Goal: Task Accomplishment & Management: Manage account settings

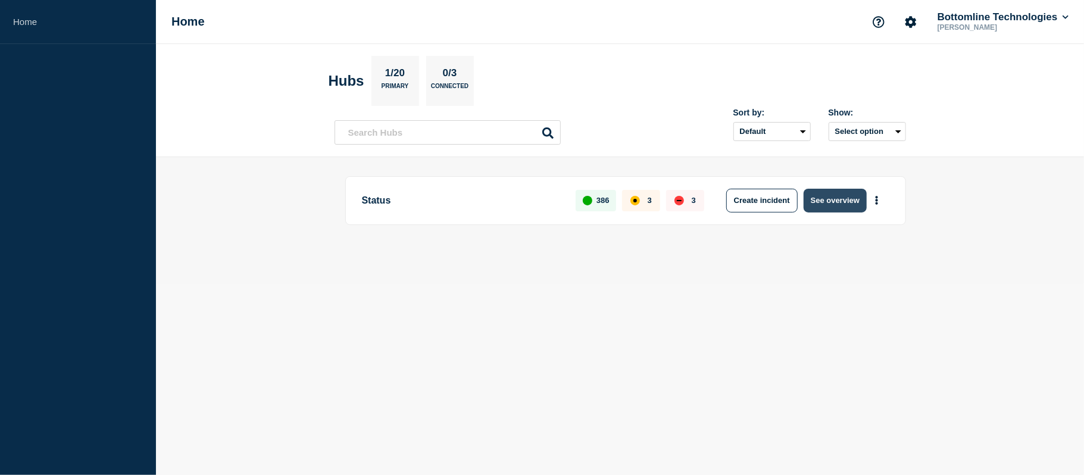
click at [840, 195] on button "See overview" at bounding box center [834, 201] width 63 height 24
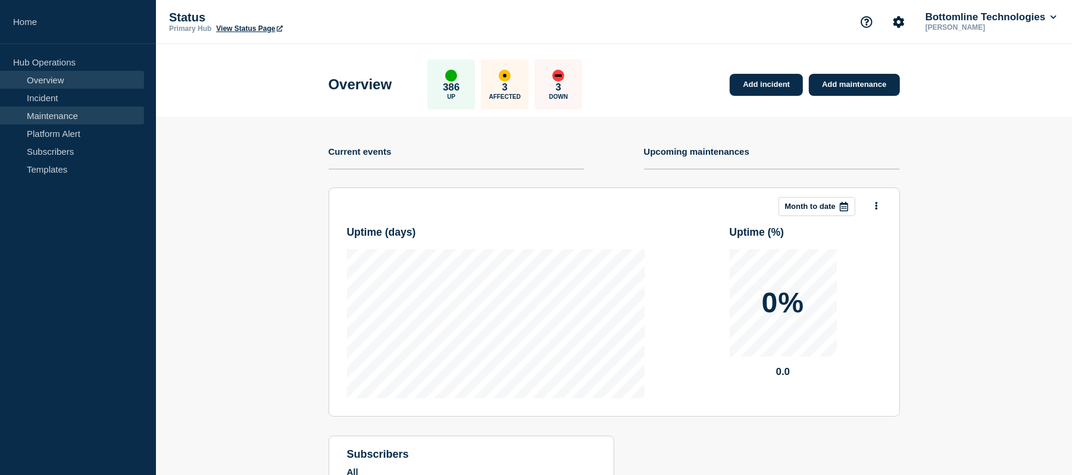
click at [67, 119] on link "Maintenance" at bounding box center [72, 116] width 144 height 18
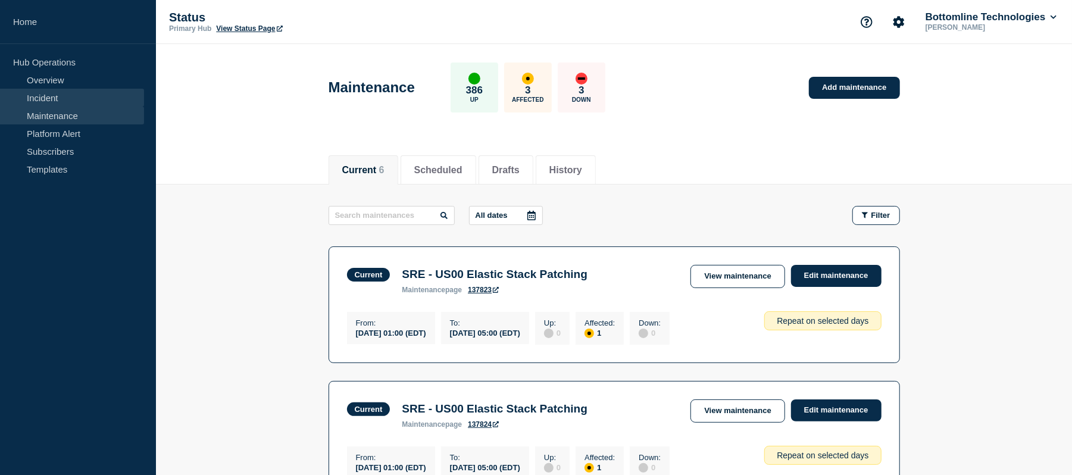
click at [77, 89] on link "Incident" at bounding box center [72, 98] width 144 height 18
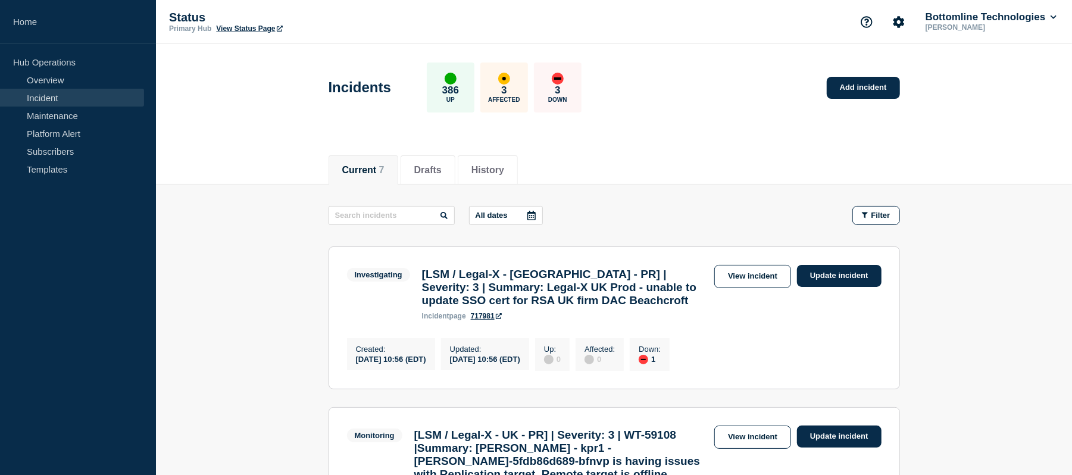
click at [835, 264] on section "Investigating [LSM / Legal-X - [GEOGRAPHIC_DATA] - PR] | Severity: 3 | Summary:…" at bounding box center [613, 317] width 571 height 143
click at [847, 288] on div "View incident Update incident" at bounding box center [797, 276] width 167 height 23
click at [846, 280] on link "Update incident" at bounding box center [839, 276] width 85 height 22
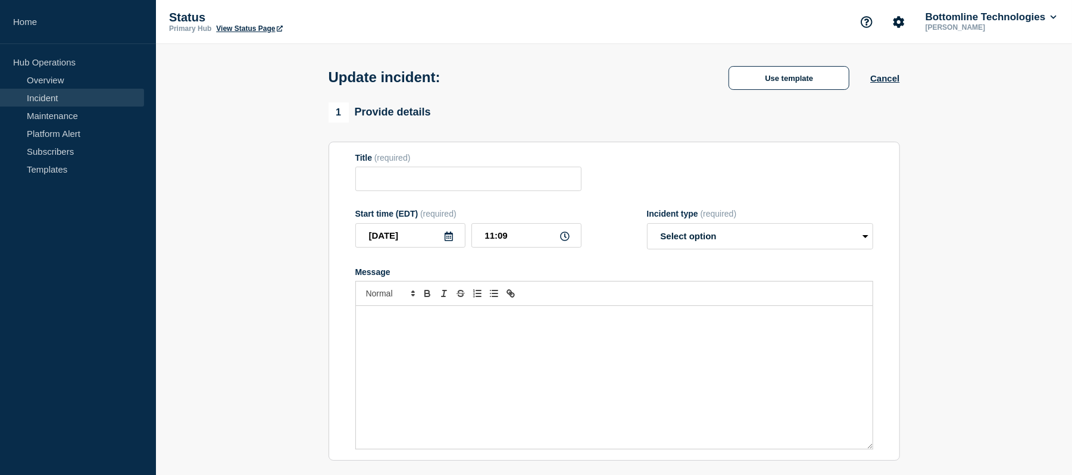
type input "[LSM / Legal-X - [GEOGRAPHIC_DATA] - PR] | Severity: 3 | Summary: Legal-X UK Pr…"
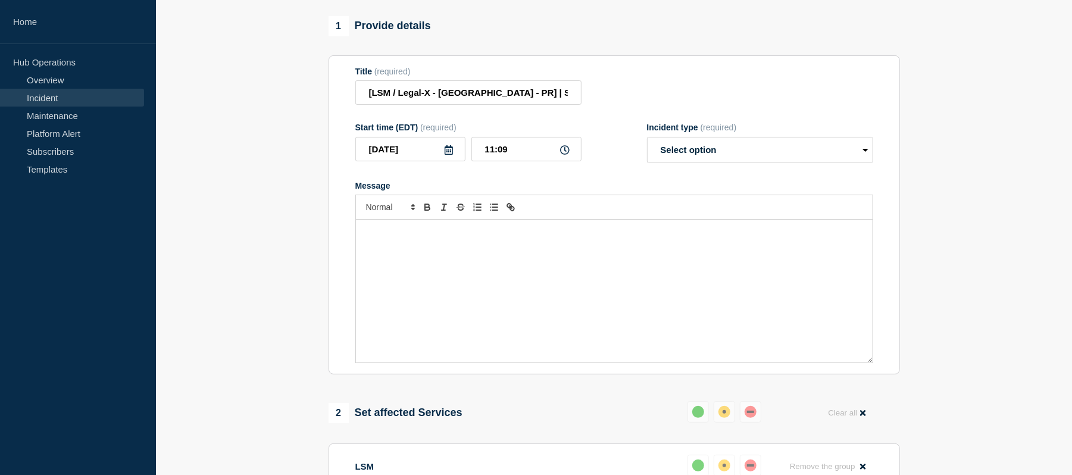
scroll to position [121, 0]
click at [399, 270] on div "Message" at bounding box center [614, 289] width 517 height 143
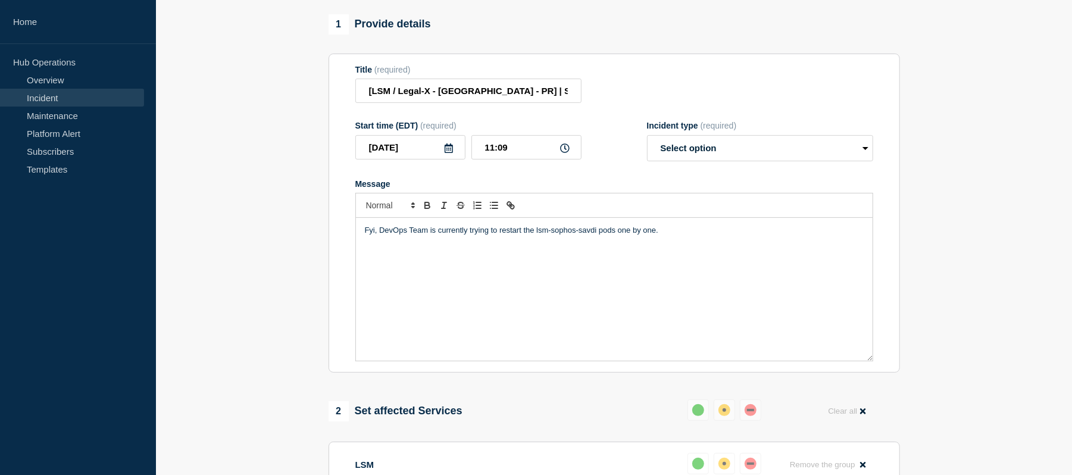
click at [668, 236] on p "Fyi, DevOps Team is currently trying to restart the lsm-sophos-savdi pods one b…" at bounding box center [614, 230] width 499 height 11
drag, startPoint x: 378, startPoint y: 263, endPoint x: 359, endPoint y: 262, distance: 19.1
click at [359, 262] on div "Fyi, DevOps Team is currently trying to restart the lsm-sophos-savdi pods one b…" at bounding box center [614, 289] width 517 height 143
click at [474, 236] on p "DevOps Team is currently trying to restart the lsm-sophos-savdi pods one by one." at bounding box center [614, 230] width 499 height 11
drag, startPoint x: 474, startPoint y: 263, endPoint x: 455, endPoint y: 262, distance: 19.6
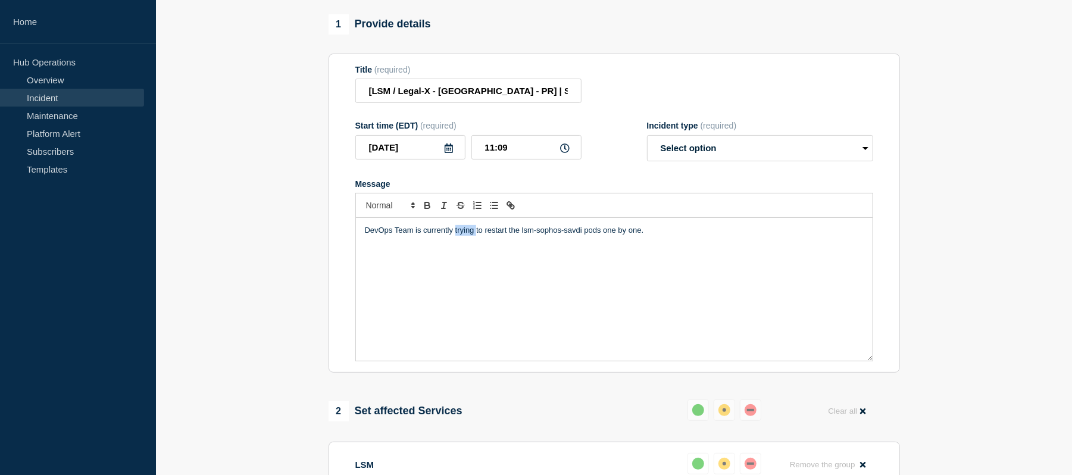
click at [455, 236] on p "DevOps Team is currently trying to restart the lsm-sophos-savdi pods one by one." at bounding box center [614, 230] width 499 height 11
click at [662, 236] on p "DevOps Team is currently going to restart the lsm-sophos-savdi pods one by one." at bounding box center [614, 230] width 499 height 11
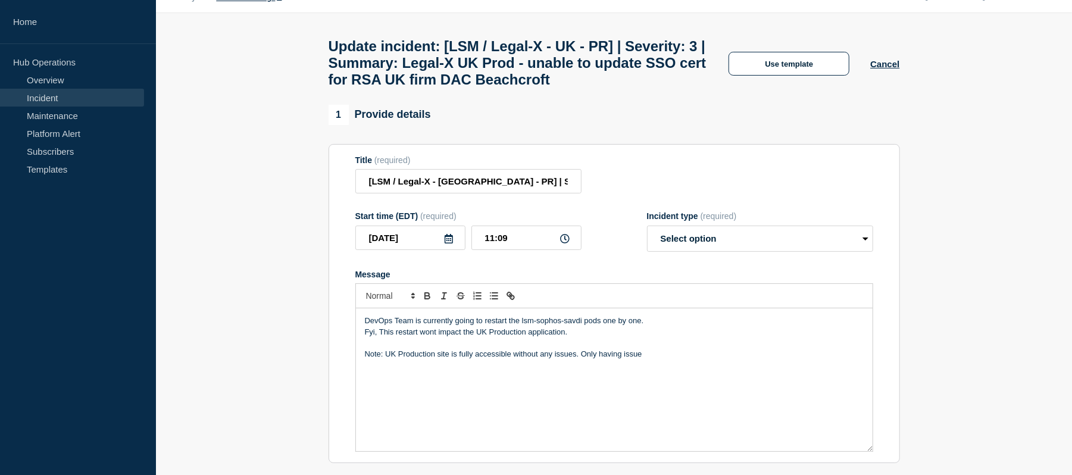
scroll to position [0, 0]
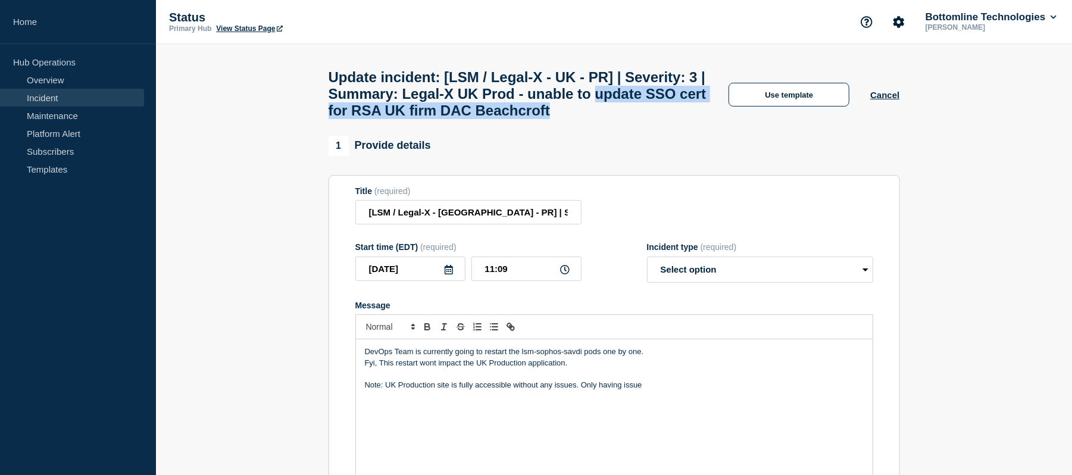
drag, startPoint x: 351, startPoint y: 119, endPoint x: 425, endPoint y: 139, distance: 76.5
click at [425, 119] on h1 "Update incident: [LSM / Legal-X - UK - PR] | Severity: 3 | Summary: Legal-X UK …" at bounding box center [518, 94] width 380 height 50
copy h1 "update SSO cert for RSA UK firm DAC Beachcroft"
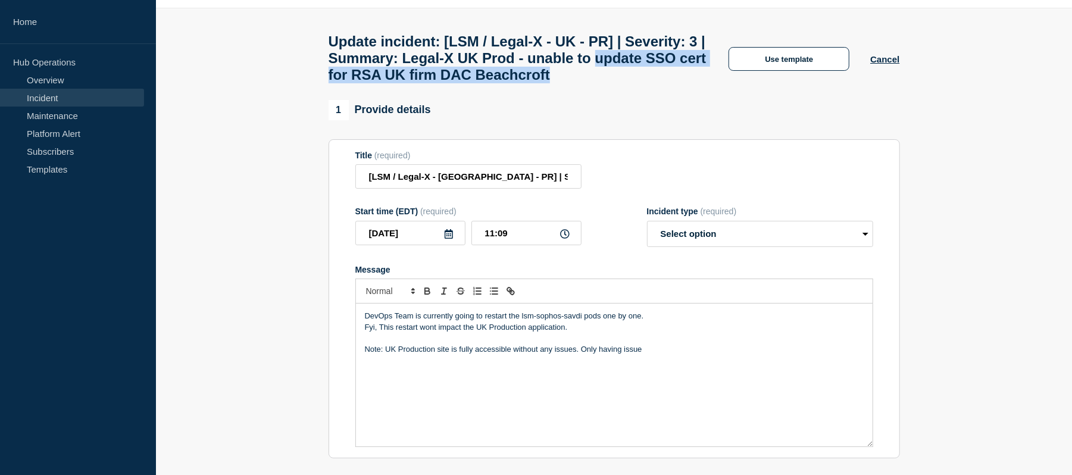
scroll to position [39, 0]
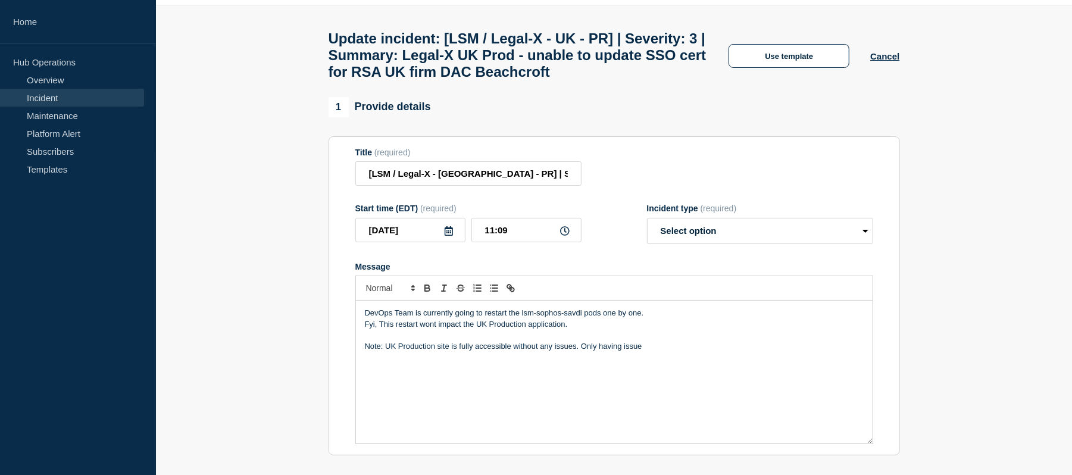
click at [662, 352] on p "Note: UK Production site is fully accessible without any issues. Only having is…" at bounding box center [614, 346] width 499 height 11
click at [667, 352] on p "Note: UK Production site is fully accessible without any issues. Only having is…" at bounding box center [614, 346] width 499 height 11
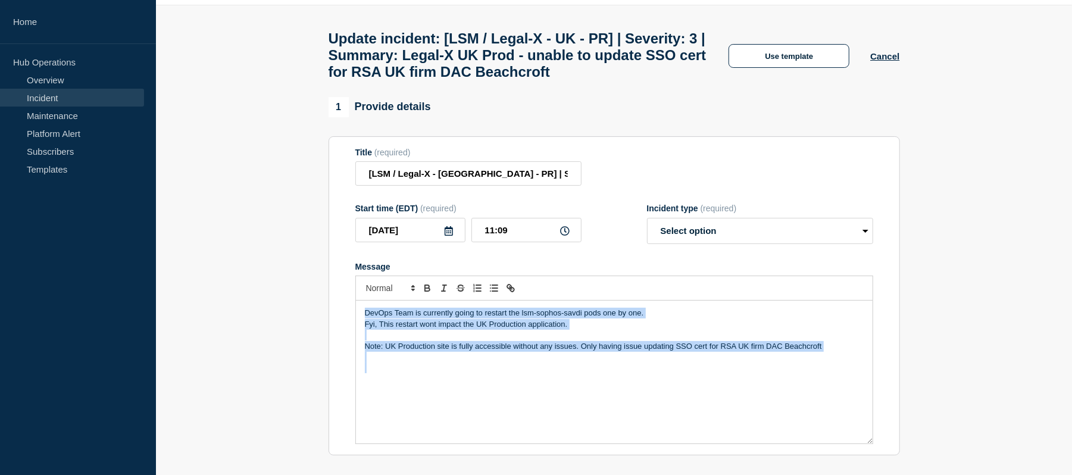
copy div "DevOps Team is currently going to restart the lsm-sophos-savdi pods one by one.…"
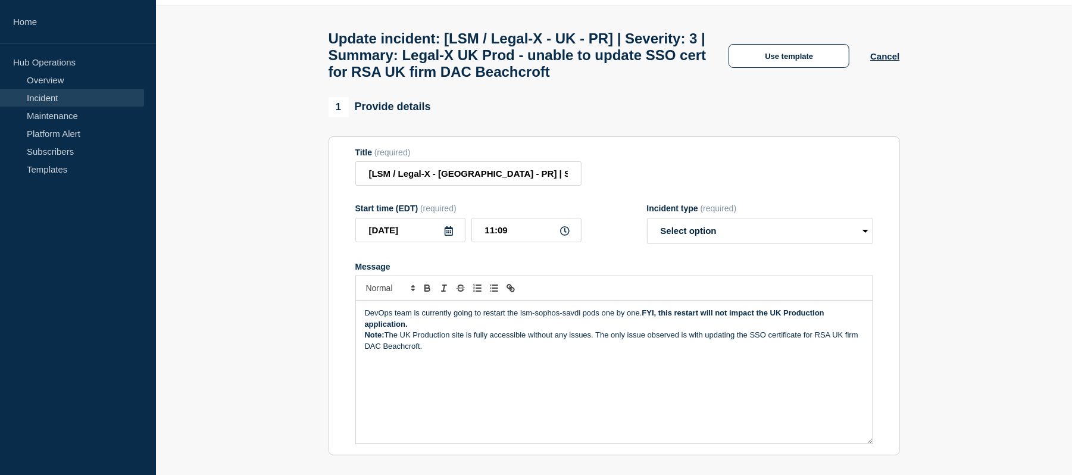
click at [420, 330] on p "DevOps team is currently going to restart the lsm-sophos-savdi pods one by one.…" at bounding box center [614, 319] width 499 height 22
drag, startPoint x: 641, startPoint y: 345, endPoint x: 674, endPoint y: 355, distance: 34.3
click at [674, 330] on p "DevOps team is currently going to restart the lsm-sophos-savdi pods one by one.…" at bounding box center [614, 319] width 499 height 22
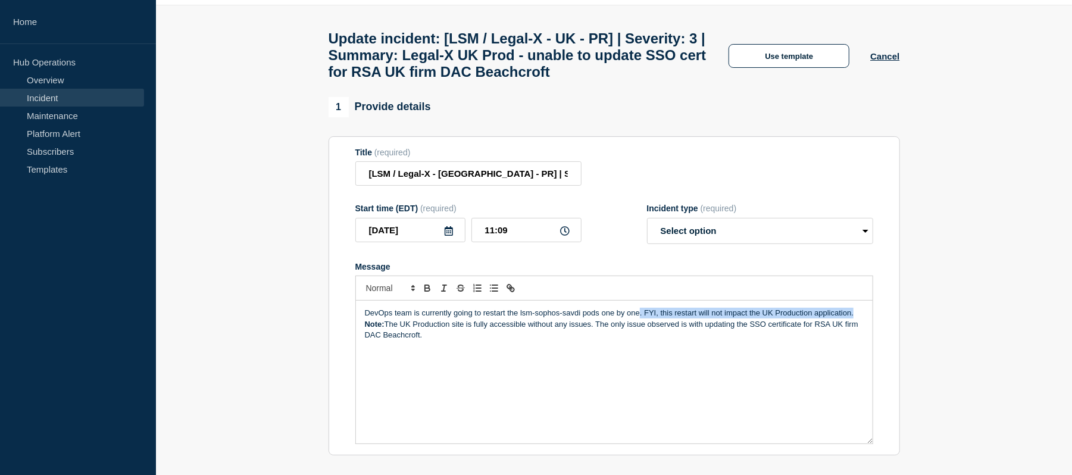
click at [858, 318] on p "DevOps team is currently going to restart the lsm-sophos-savdi pods one by one.…" at bounding box center [614, 313] width 499 height 11
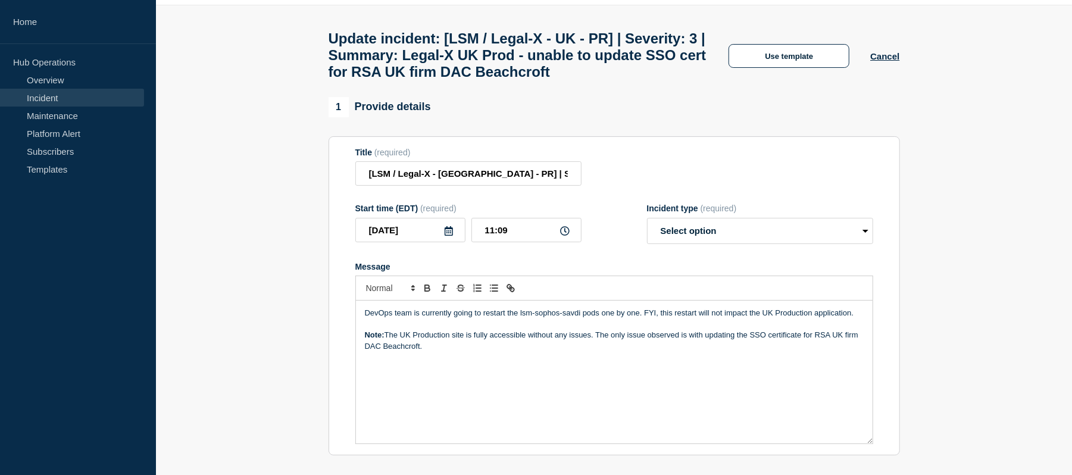
click at [491, 398] on div "DevOps team is currently going to restart the lsm-sophos-savdi pods one by one.…" at bounding box center [614, 372] width 517 height 143
click at [451, 352] on p "Note: The UK Production site is fully accessible without any issues. The only i…" at bounding box center [614, 341] width 499 height 22
click at [803, 352] on p "Note: The UK Production site is fully accessible without any issues. The only i…" at bounding box center [614, 341] width 499 height 22
click at [431, 352] on p "Note: The UK Production site is fully accessible without any issues. The only i…" at bounding box center [614, 341] width 499 height 22
click at [682, 352] on p "Note: The UK Production site is fully accessible without any issues. The only i…" at bounding box center [614, 341] width 499 height 22
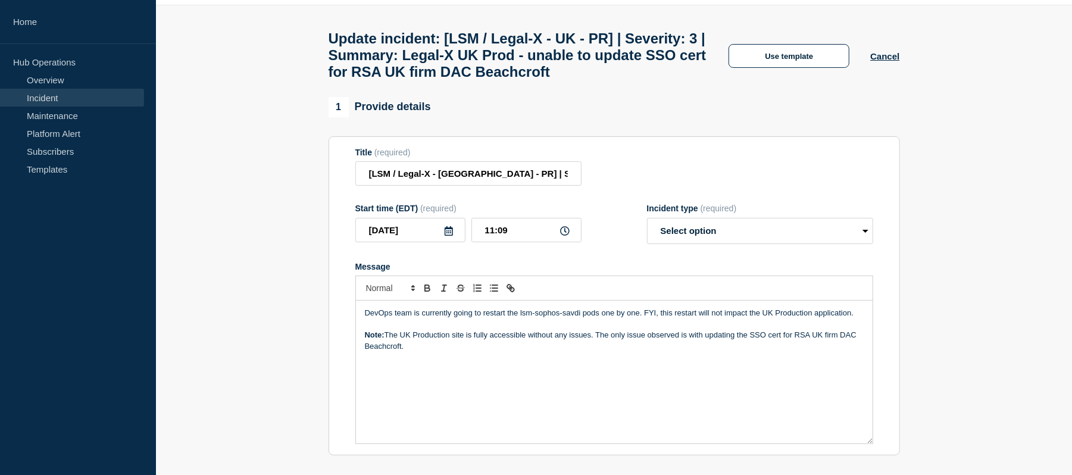
click at [391, 330] on p "Message" at bounding box center [614, 324] width 499 height 11
click at [503, 352] on p "Note: The UK Production site is fully accessible without any issues. The only i…" at bounding box center [614, 341] width 499 height 22
click at [716, 244] on select "Select option Investigating Identified Monitoring Resolved" at bounding box center [760, 231] width 226 height 26
select select "investigating"
click at [647, 244] on select "Select option Investigating Identified Monitoring Resolved" at bounding box center [760, 231] width 226 height 26
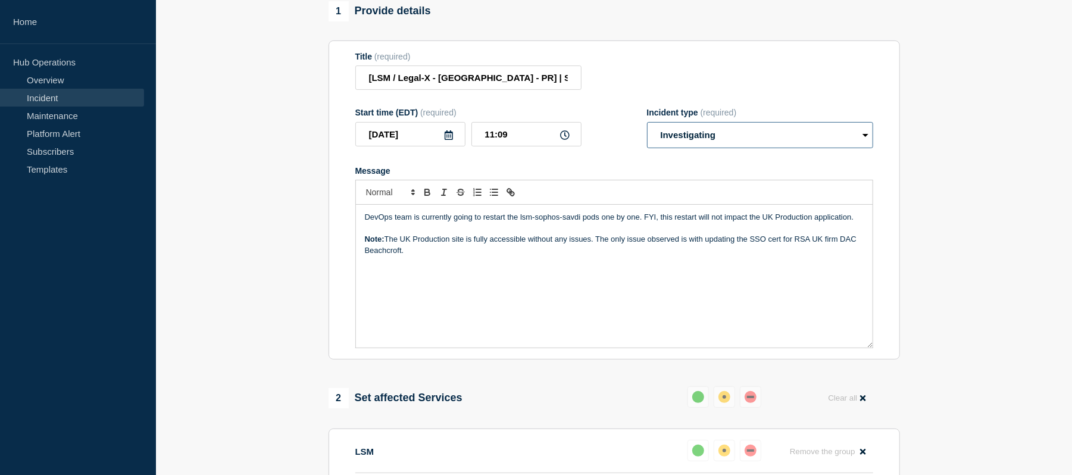
scroll to position [127, 0]
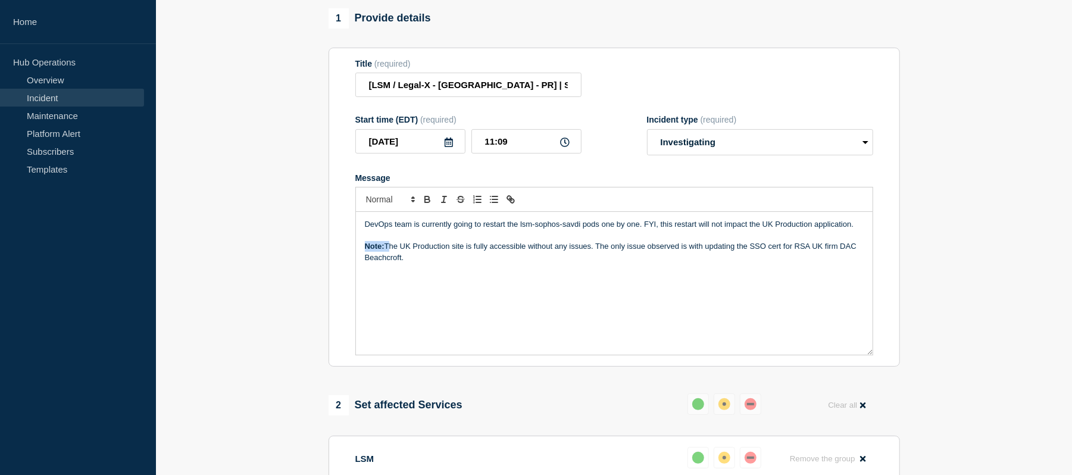
drag, startPoint x: 386, startPoint y: 280, endPoint x: 362, endPoint y: 280, distance: 23.8
click at [362, 280] on div "DevOps team is currently going to restart the lsm-sophos-savdi pods one by one.…" at bounding box center [614, 283] width 517 height 143
click at [434, 303] on div "DevOps team is currently going to restart the lsm-sophos-savdi pods one by one.…" at bounding box center [614, 283] width 517 height 143
drag, startPoint x: 384, startPoint y: 278, endPoint x: 360, endPoint y: 277, distance: 23.8
click at [360, 277] on div "DevOps team is currently going to restart the lsm-sophos-savdi pods one by one.…" at bounding box center [614, 283] width 517 height 143
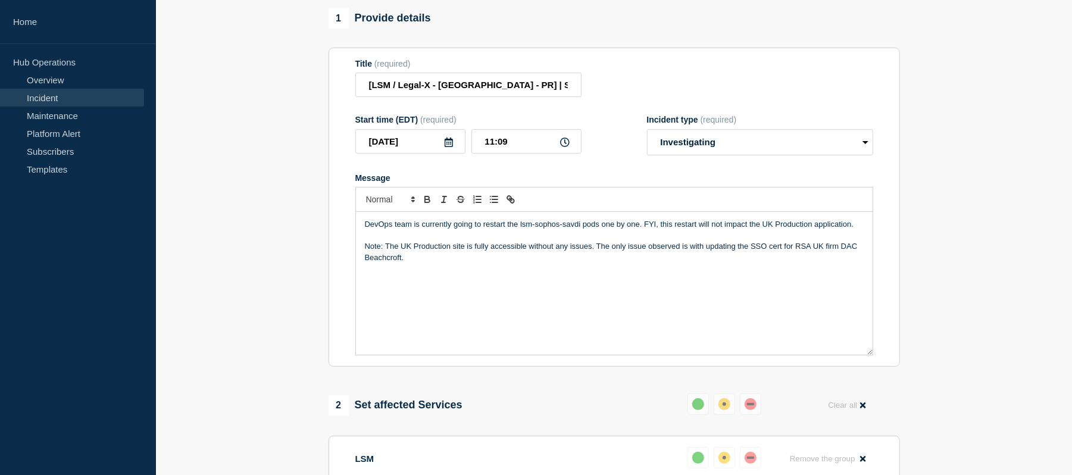
click at [436, 263] on p "Note: The UK Production site is fully accessible without any issues. The only i…" at bounding box center [614, 252] width 499 height 22
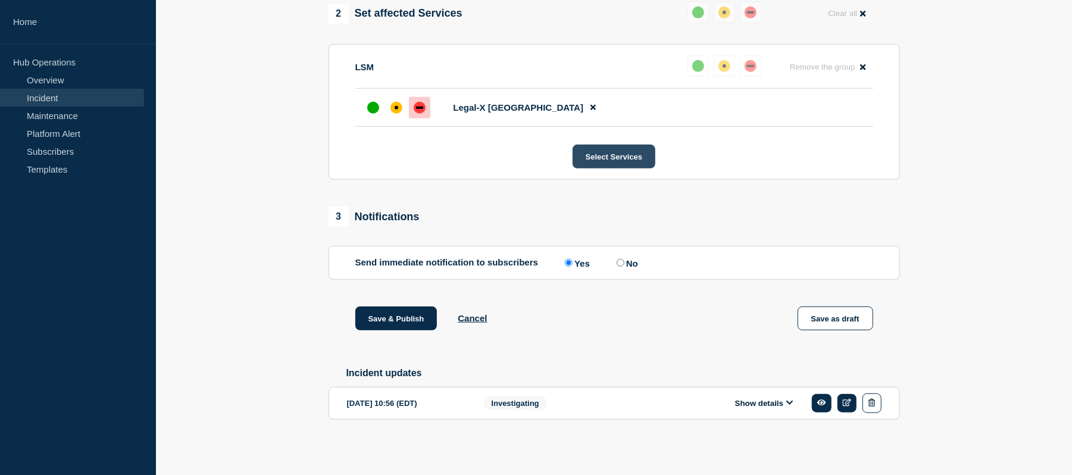
scroll to position [555, 0]
click at [400, 315] on button "Save & Publish" at bounding box center [396, 318] width 82 height 24
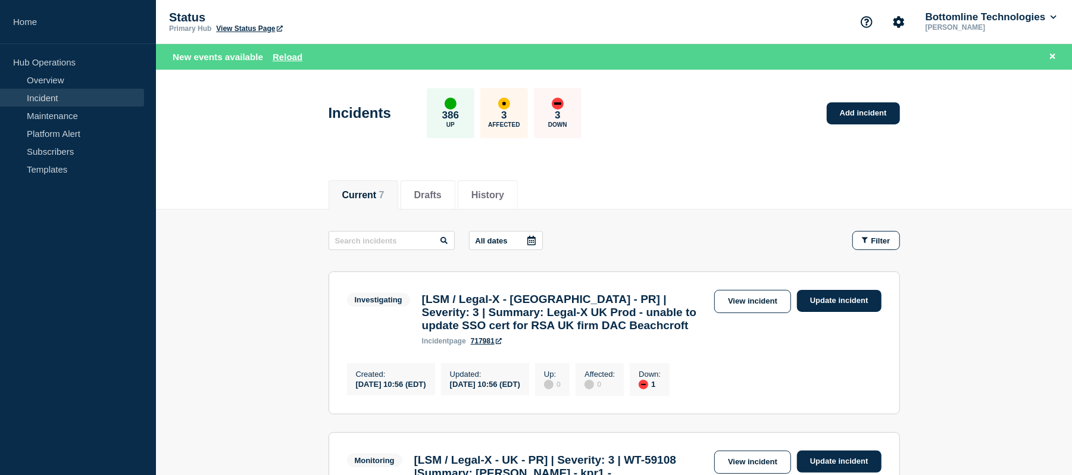
click at [646, 188] on div "Current 7 Drafts History" at bounding box center [613, 188] width 571 height 40
